Goal: Find specific page/section: Find specific page/section

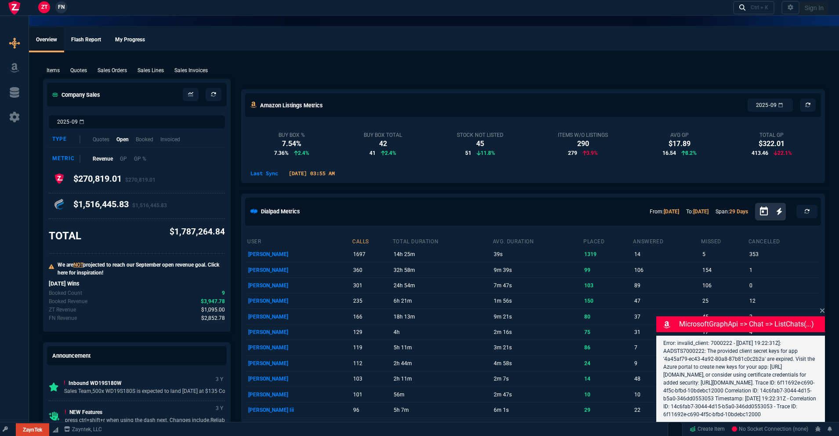
select select "18: totals"
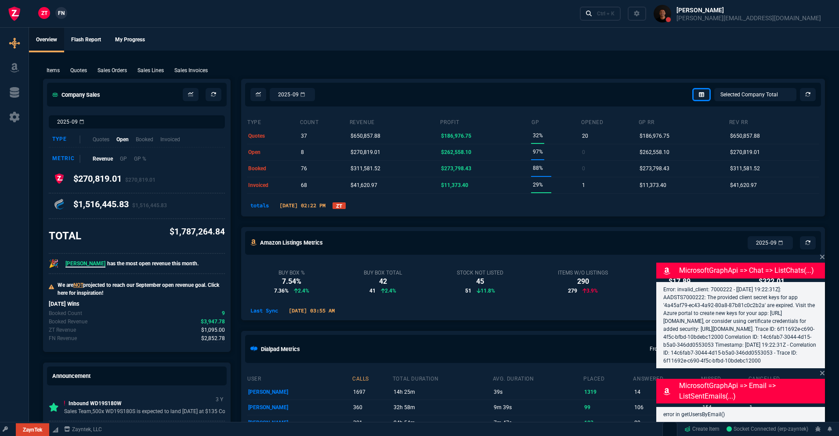
click at [824, 254] on icon at bounding box center [823, 256] width 4 height 4
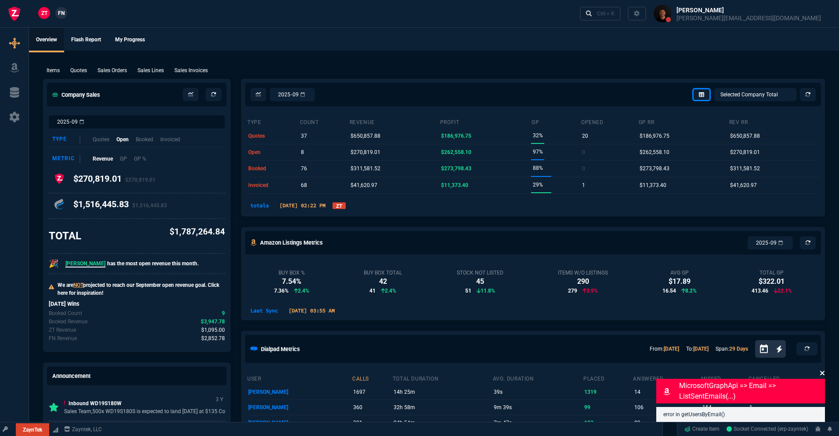
click at [823, 376] on icon at bounding box center [822, 372] width 5 height 7
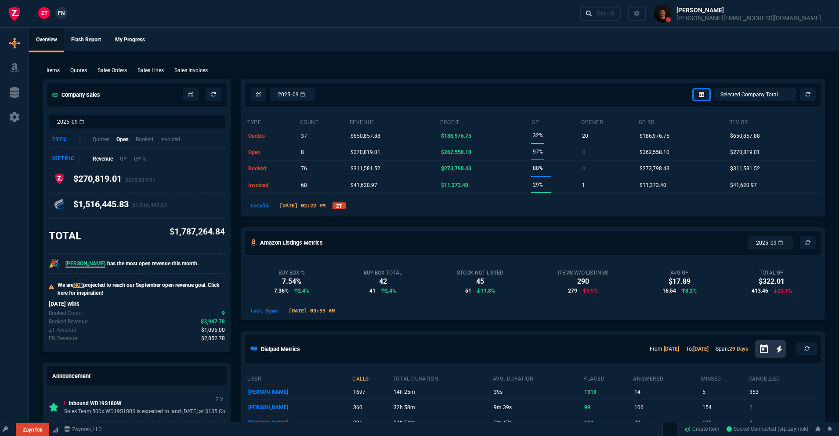
click at [346, 204] on link "ZT" at bounding box center [339, 205] width 13 height 7
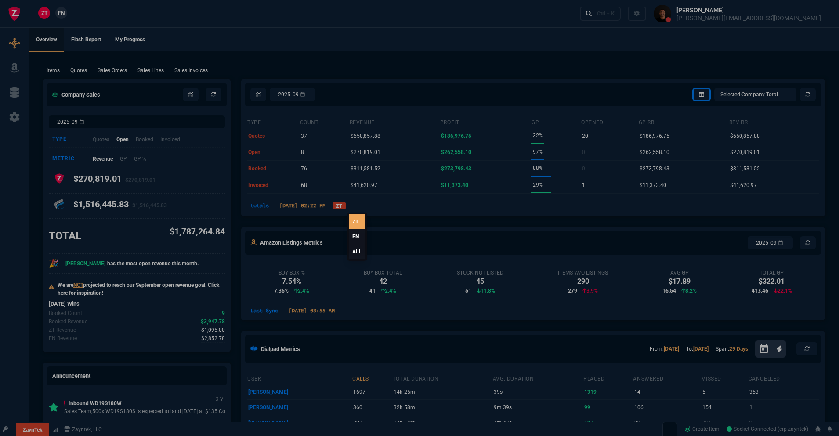
click at [355, 235] on link "FN" at bounding box center [357, 236] width 17 height 15
